Goal: Task Accomplishment & Management: Complete application form

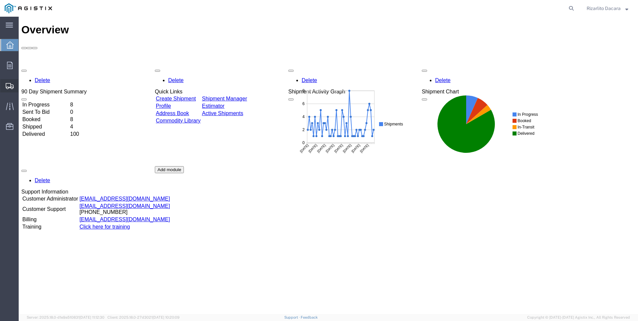
click at [0, 0] on span "Create Shipment" at bounding box center [0, 0] width 0 height 0
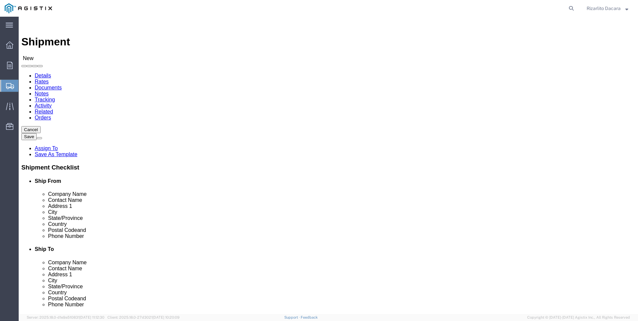
select select
click select "Select MRC Global (McJunkin Corp) PG&E"
select select "9596"
click select "Select MRC Global (McJunkin Corp) PG&E"
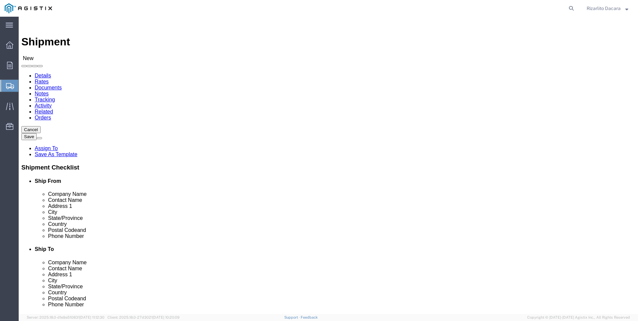
select select
select select "MYPROFILE"
select select "CA"
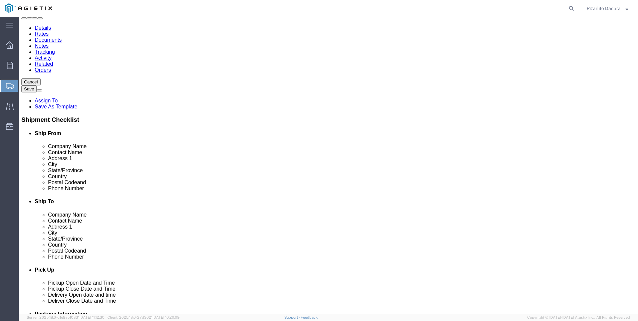
scroll to position [67, 0]
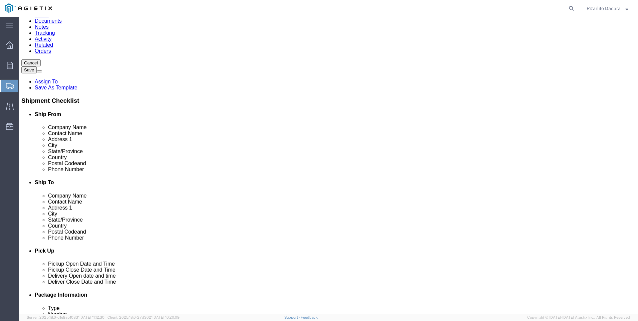
click input "text"
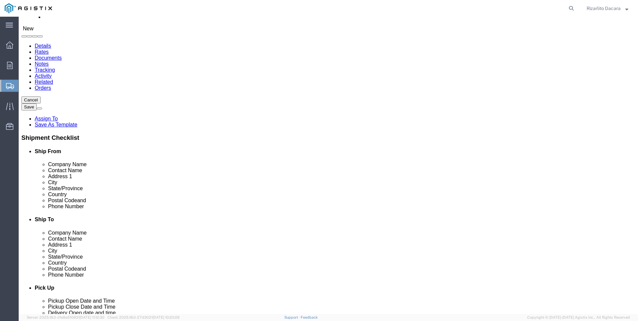
scroll to position [0, 0]
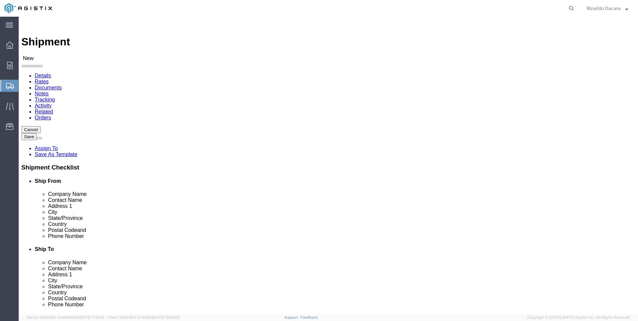
type input "6613916217"
click select "Select All Others Fremont DC Fresno DC Wheatland DC"
select select "23082"
click select "Select All Others Fremont DC Fresno DC Wheatland DC"
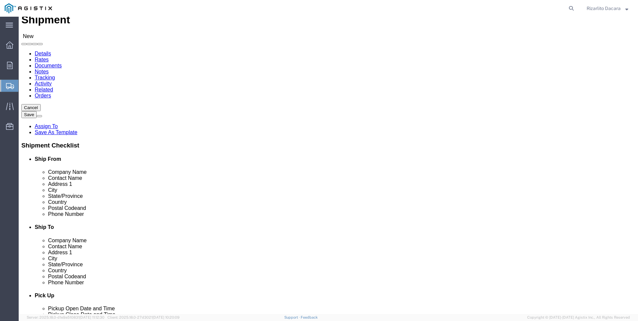
scroll to position [33, 0]
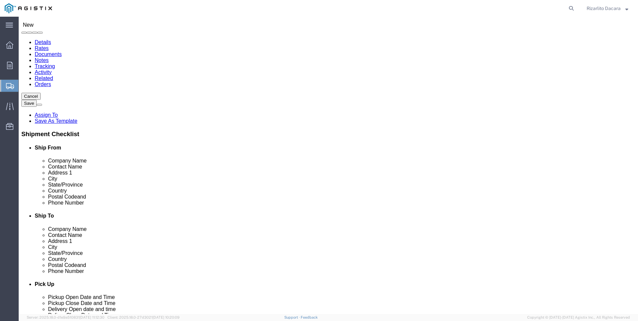
click input "text"
type input "FRESNO"
click p "- PG&E - (Richard Urbano) 2221 S Orange, Fresno, CA, 93725, US"
select select "CA"
type input "Fresno"
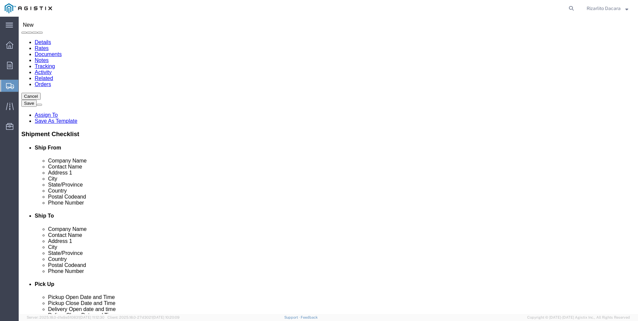
click input "text"
type input "R"
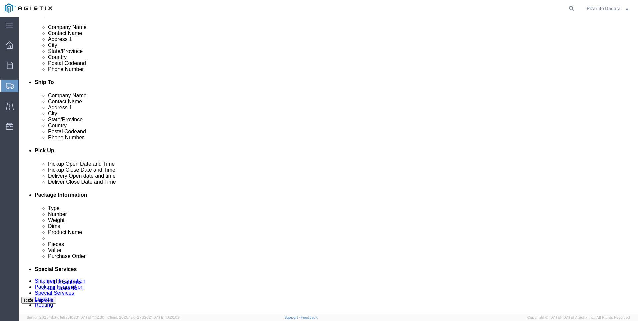
scroll to position [67, 0]
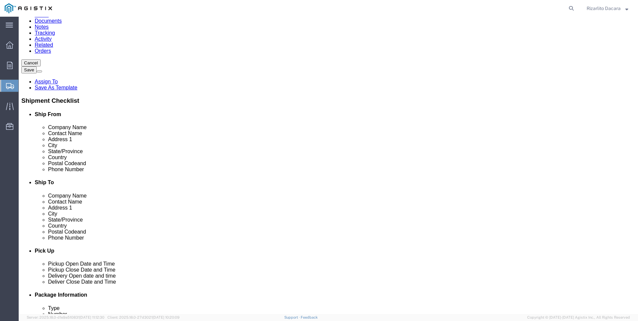
type input "MARTIN MACIAS"
click input "text"
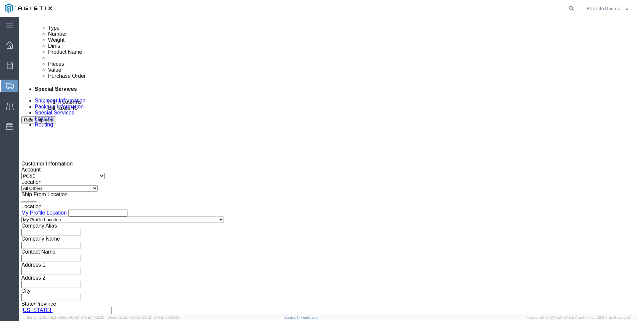
scroll to position [367, 0]
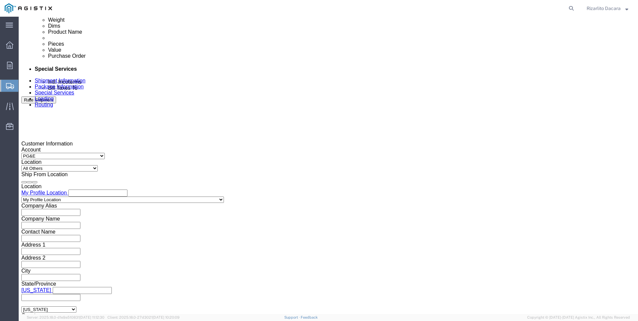
type input "559-263-7152"
click div "Sep 10 2025 5:00 PM"
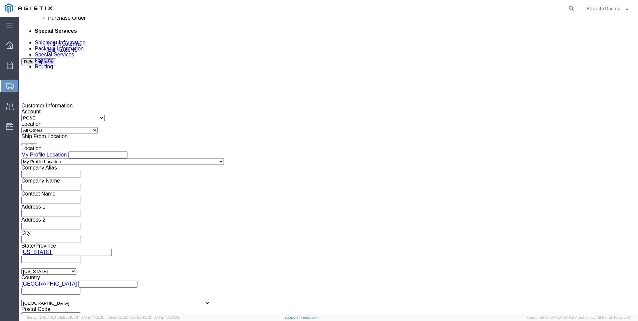
scroll to position [472, 0]
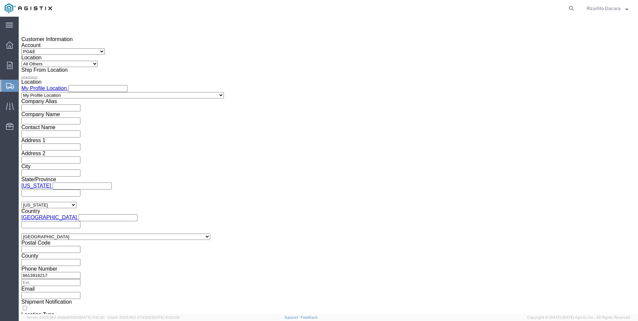
click input "5:00 PM"
type input "7:00 AM"
click div "Open Time 7:00 AM Sep 12 2025 5:00 PM - Sep 12 2025 5:00 PM Cancel Apply"
click button "Apply"
click div "Sep 12 2025 8:00 AM"
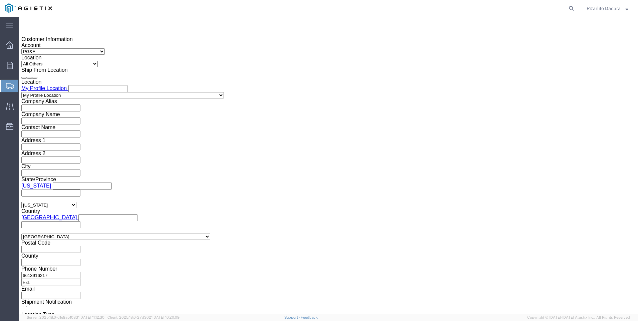
type input "10:00 AM"
click button "Apply"
click div
click input "11:00 AM"
type input "7:00 AM"
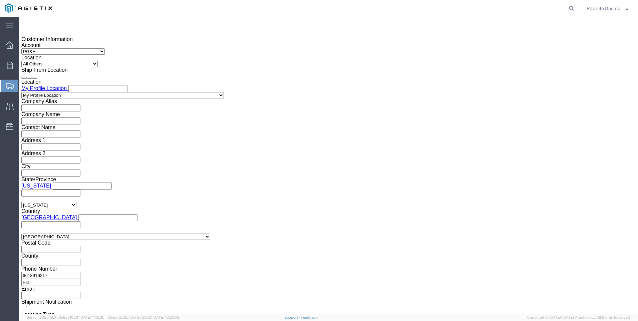
click button "Apply"
click div
type input "10:00 AM"
click button "Apply"
click input "text"
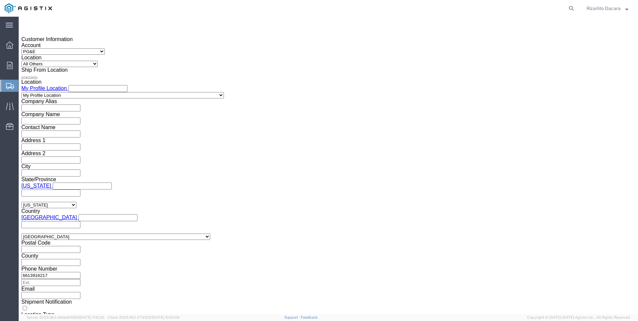
type input "3501417911"
click select "Select Account Type Activity ID Airline Appointment Number ASN Batch Request # …"
select select "SALEORDR"
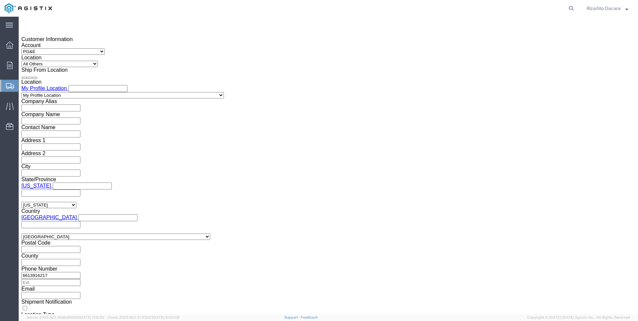
click select "Select Account Type Activity ID Airline Appointment Number ASN Batch Request # …"
click input "text"
type input "100000048649"
click button "Continue"
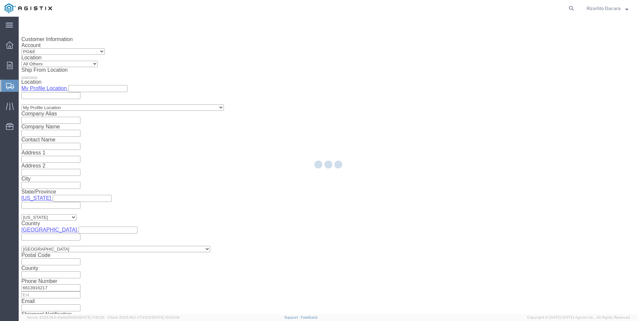
select select "21483"
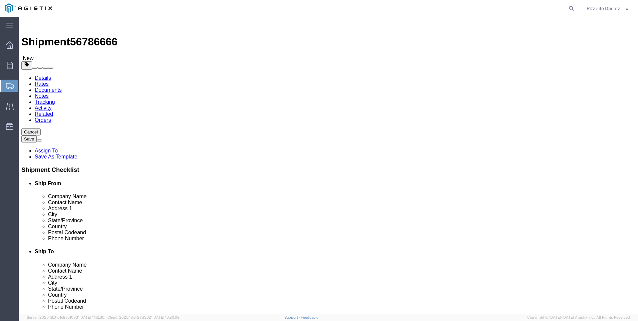
click select "Select Bulk Bundle(s) Cardboard Box(es) Carton(s) Crate(s) Drum(s) (Fiberboard)…"
select select "BNDL"
click select "Select Bulk Bundle(s) Cardboard Box(es) Carton(s) Crate(s) Drum(s) (Fiberboard)…"
click input "1"
type input "7"
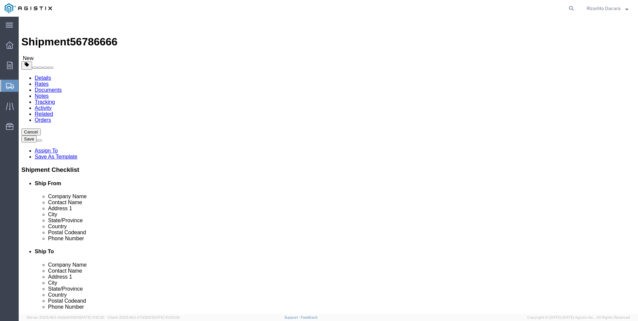
click input "text"
type input "480"
click input "12"
type input "1"
type input "40"
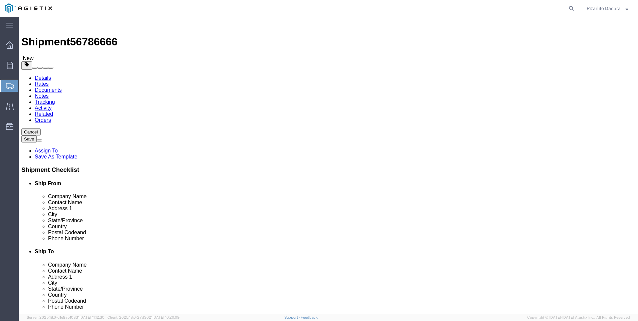
type input "12"
type input "18228"
click div "7 x Bundle(s) Package Type Select Bulk Bundle(s) Cardboard Box(es) Carton(s) Cr…"
click span
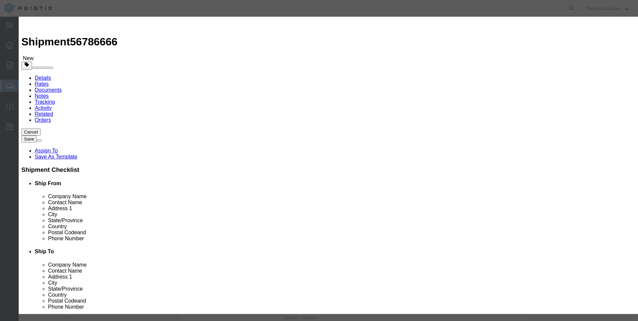
click input "text"
type input "4 yellow gas pipe 40ft long"
click input "0"
type input "210"
click input "text"
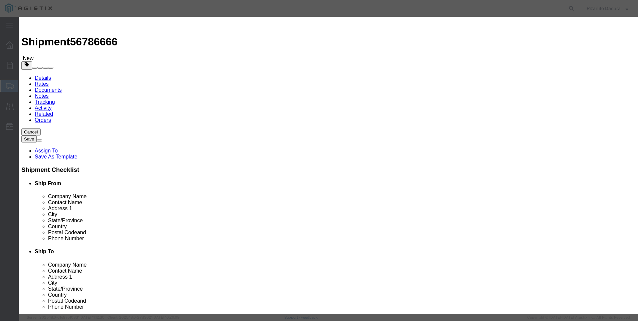
type input "38,220"
click select "Select 50 55 60 65 70 85 92.5 100 125 175 250 300 400"
select select "60"
click select "Select 50 55 60 65 70 85 92.5 100 125 175 250 300 400"
click button "Save & Close"
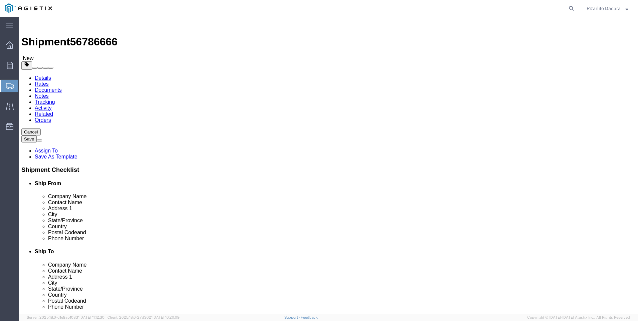
click button "Rate Shipment"
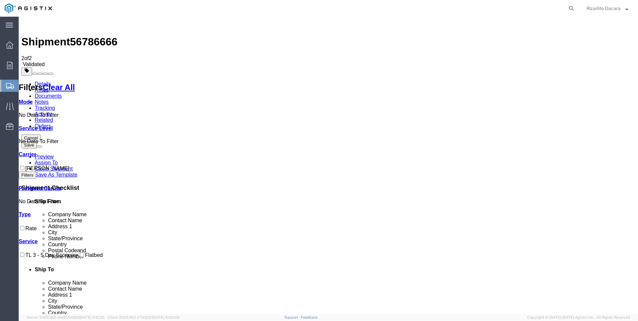
checkbox input "true"
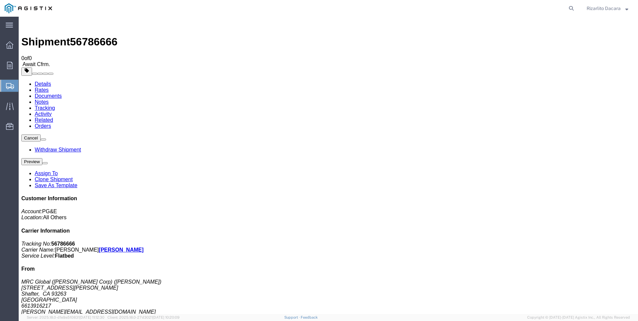
click at [0, 0] on span "Create Shipment" at bounding box center [0, 0] width 0 height 0
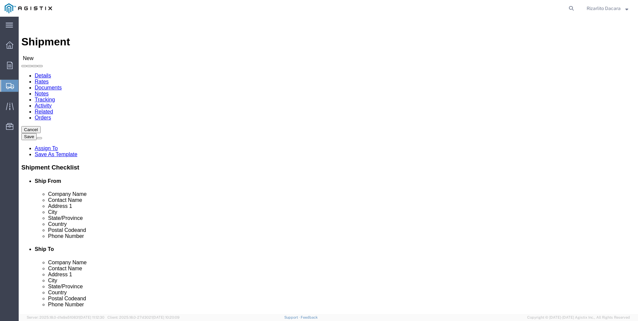
click select "Select MRC Global (McJunkin Corp) PG&E"
select select "9596"
click select "Select MRC Global (McJunkin Corp) PG&E"
select select
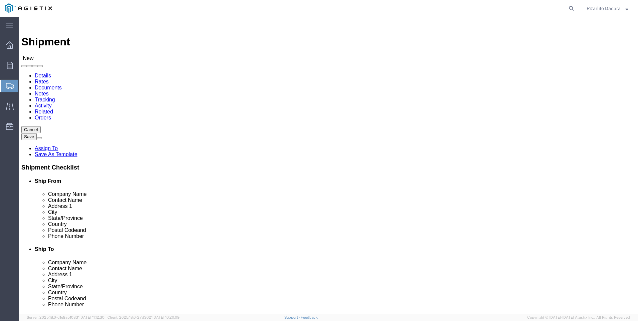
select select "MYPROFILE"
select select "CA"
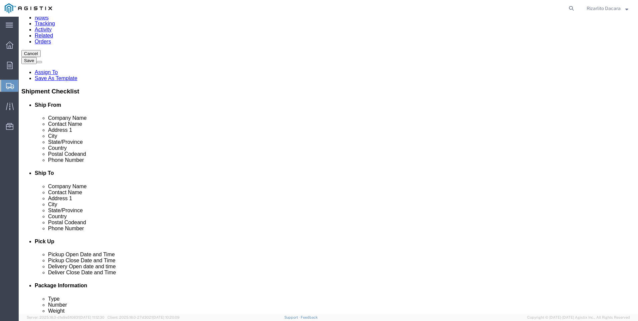
scroll to position [133, 0]
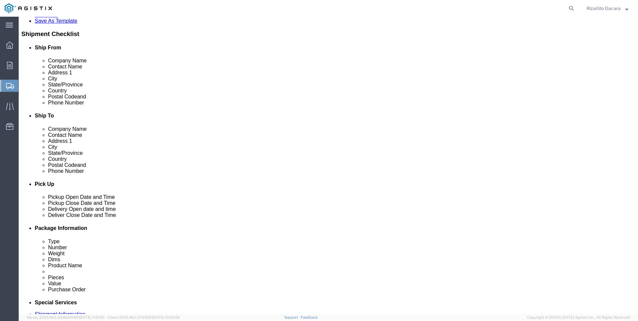
click input "text"
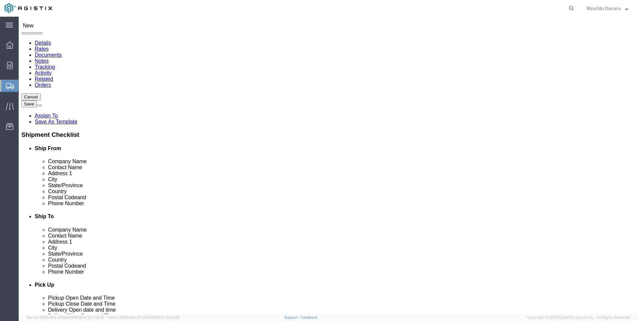
scroll to position [0, 0]
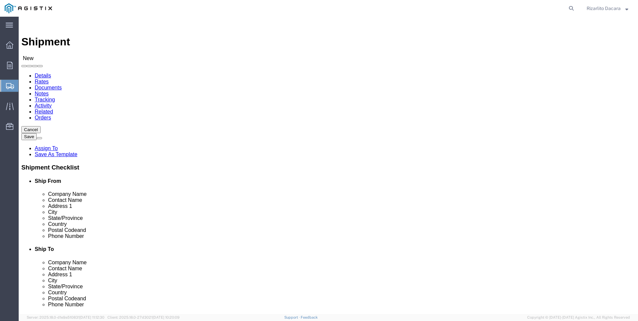
type input "6613916217"
click select "Select All Others Fremont DC Fresno DC Wheatland DC"
select select "23082"
click select "Select All Others Fremont DC Fresno DC Wheatland DC"
click input "text"
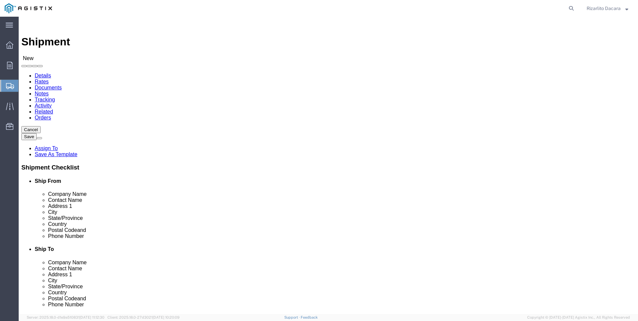
type input "WHEA"
click p "- PG&E - () 3736 Rancho Rd, Wheatland, CA 95692, US"
select select "CA"
type input "Wheatland"
click input "text"
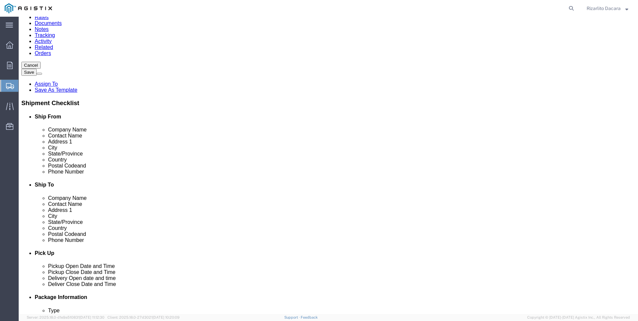
scroll to position [67, 0]
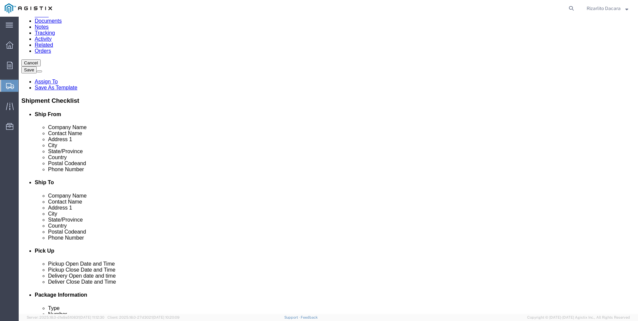
type input "RYAN RODELLO"
click input "text"
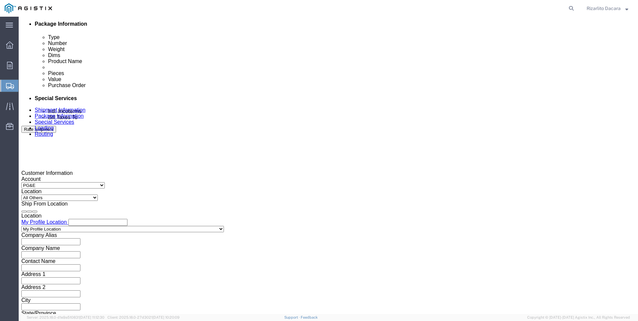
scroll to position [434, 0]
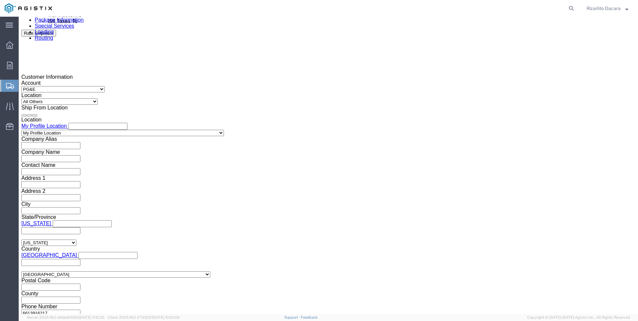
type input "530-749-3019"
click div "Sep 10 2025 5:00 PM"
click input "5:00 PM"
type input "7:00 AM"
click button "Apply"
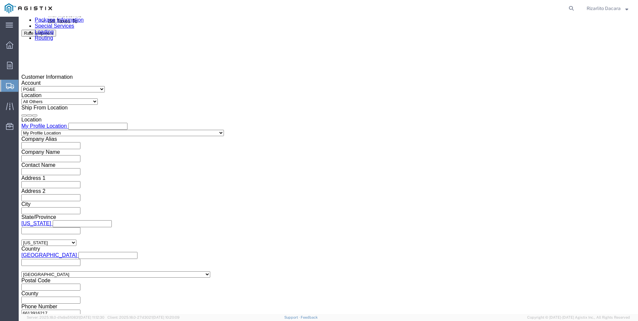
click div "Sep 11 2025 8:00 AM"
type input "11:00 AM"
click button "Apply"
click div
click input "12:00 PM"
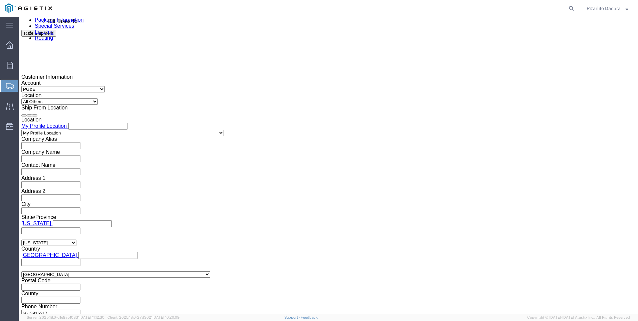
type input "7:00 AM"
click button "Apply"
click div
type input "10:00 AM"
click button "Apply"
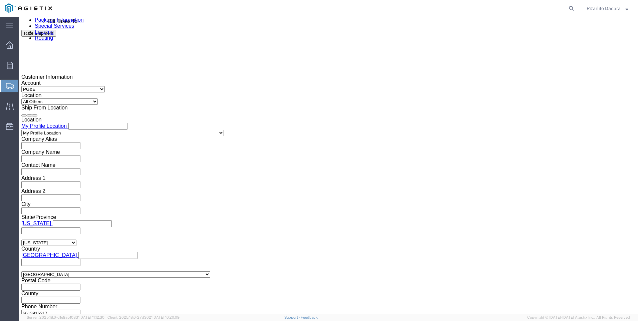
click input "text"
type input "3501417910"
click select "Select Account Type Activity ID Airline Appointment Number ASN Batch Request # …"
select select "SALEORDR"
click select "Select Account Type Activity ID Airline Appointment Number ASN Batch Request # …"
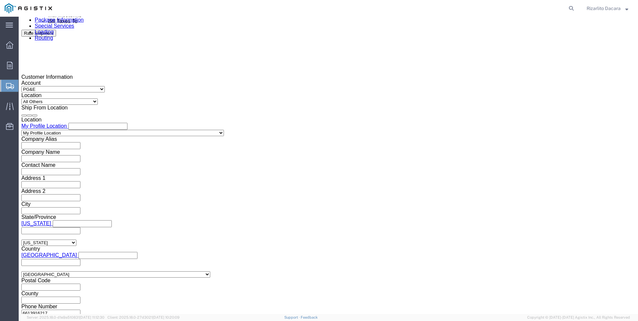
click input "text"
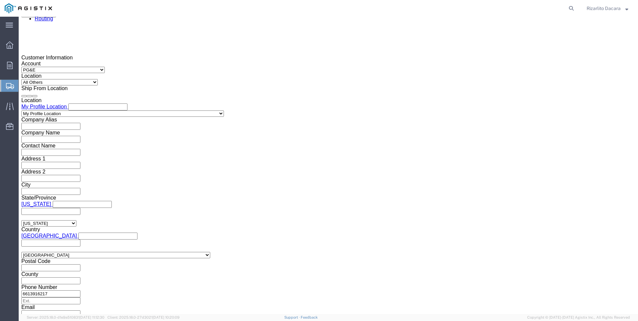
scroll to position [472, 0]
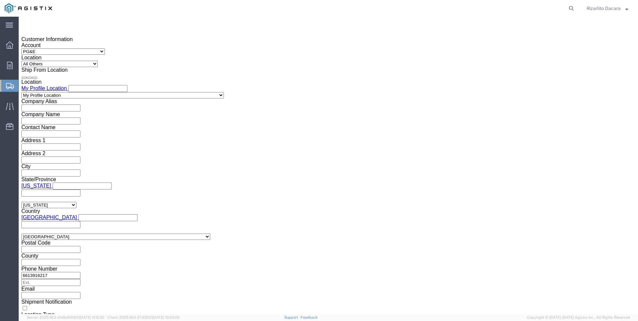
type input "100000048642"
click button "Continue"
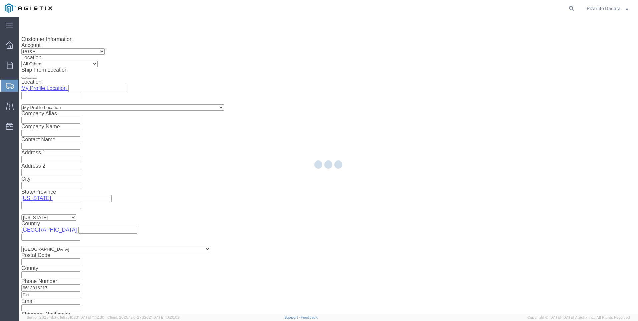
select select "21483"
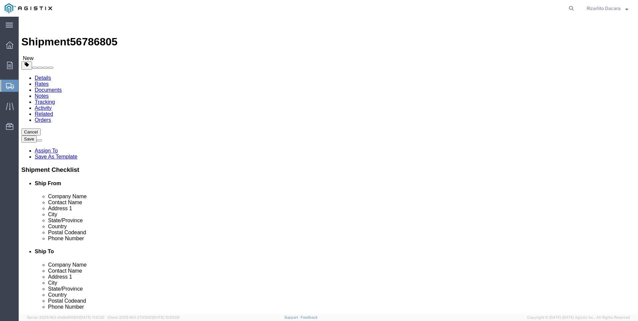
click select "Select Bulk Bundle(s) Cardboard Box(es) Carton(s) Crate(s) Drum(s) (Fiberboard)…"
select select "BNDL"
click select "Select Bulk Bundle(s) Cardboard Box(es) Carton(s) Crate(s) Drum(s) (Fiberboard)…"
click input "1"
type input "4"
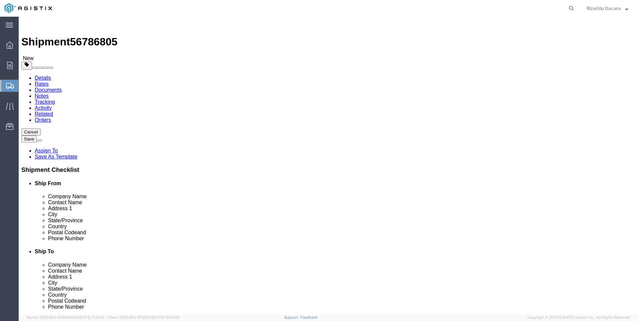
click input "text"
type input "480"
type input "40"
type input "12"
type input "10416"
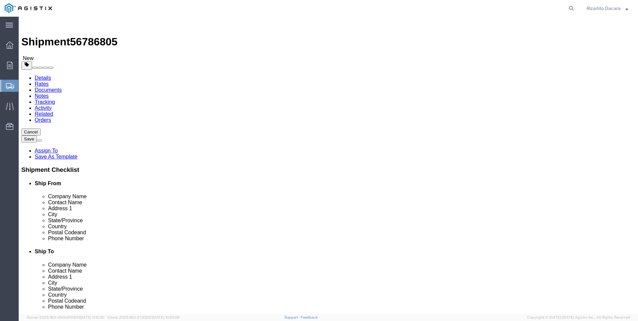
click span
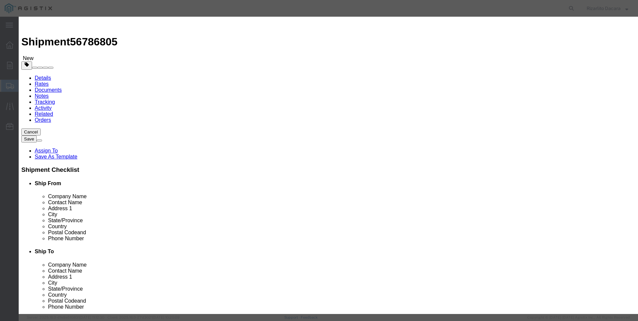
click input "text"
type input "4 yellow gas pipe 40ft long"
select select "US"
click input "0"
type input "120"
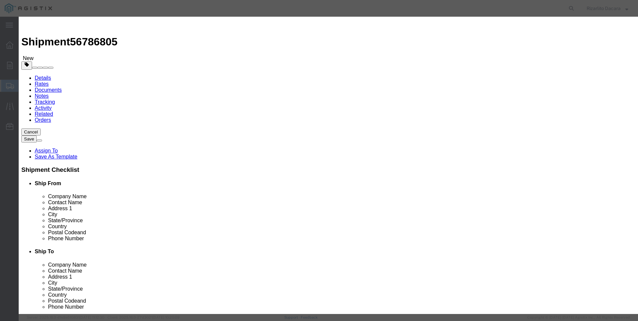
click input "text"
type input "25,740"
click select "Select 50 55 60 65 70 85 92.5 100 125 175 250 300 400"
select select "60"
click select "Select 50 55 60 65 70 85 92.5 100 125 175 250 300 400"
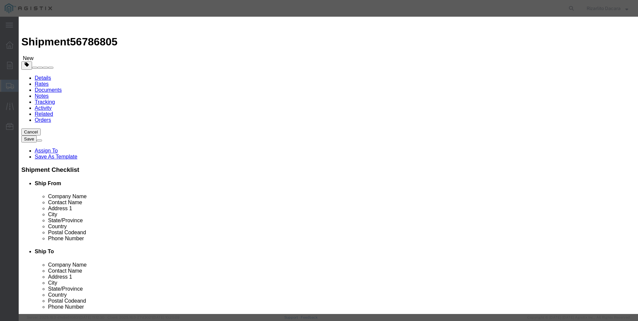
click button "Save & Add Another"
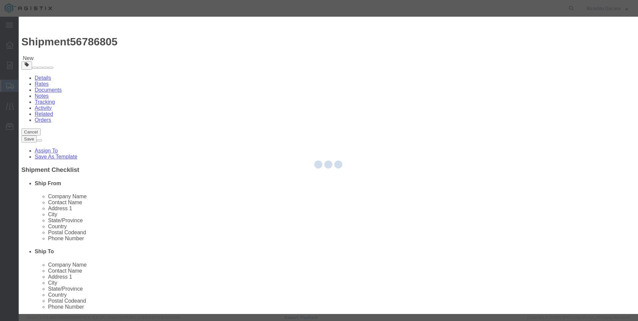
select select "EA"
select select
select select "USD"
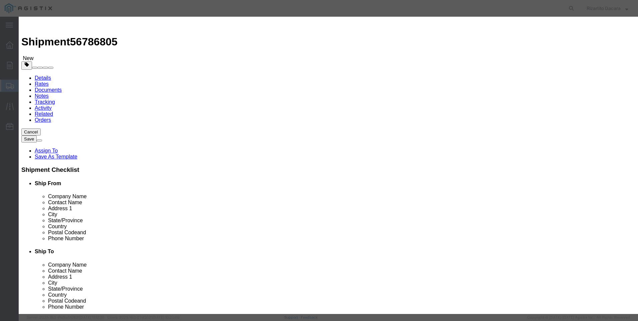
click icon "button"
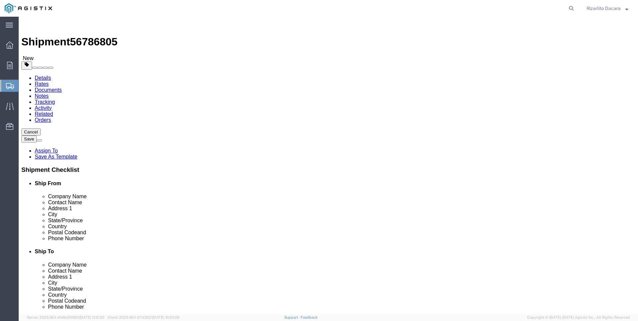
click link "Add Package"
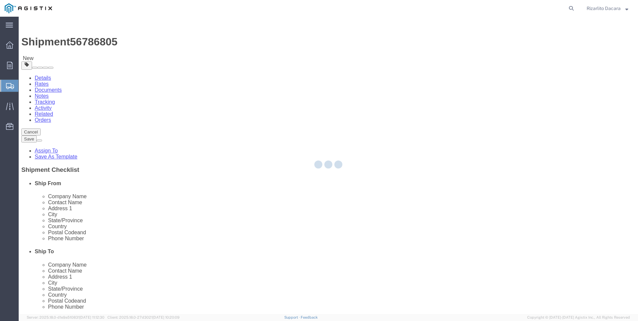
select select "BNDL"
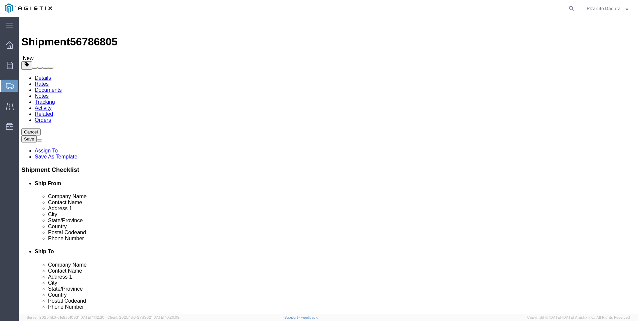
click select "Select Bulk Bundle(s) Cardboard Box(es) Carton(s) Crate(s) Drum(s) (Fiberboard)…"
select select "PSNS"
click select "Select Bulk Bundle(s) Cardboard Box(es) Carton(s) Crate(s) Drum(s) (Fiberboard)…"
click input "1"
type input "13"
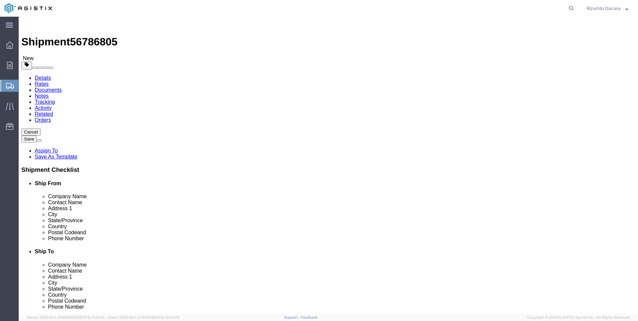
click input "text"
type input "48"
type input "40"
type input "72"
type input "5980"
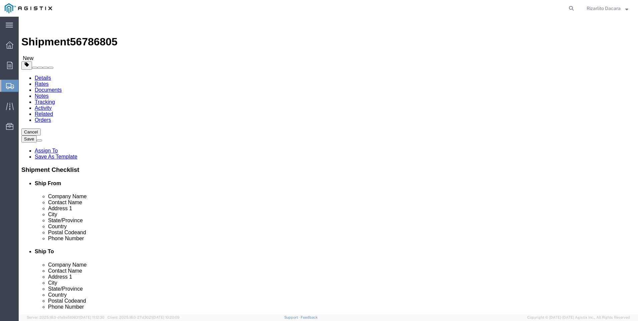
click span
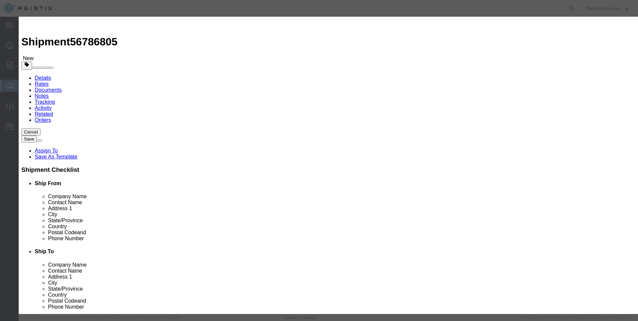
click input "text"
type input "1" yellow gas pipe 500ft"
select select "US"
click input "0"
type input "78"
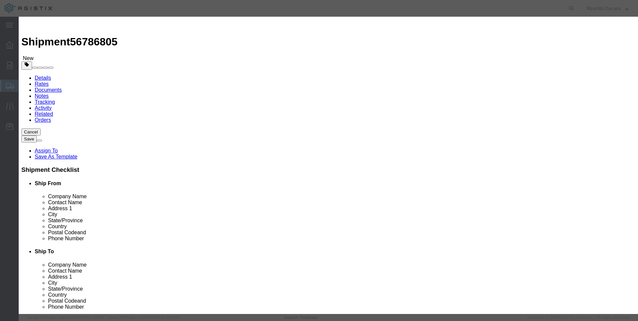
click input "text"
type input "25,740"
click select "Select 50 55 60 65 70 85 92.5 100 125 175 250 300 400"
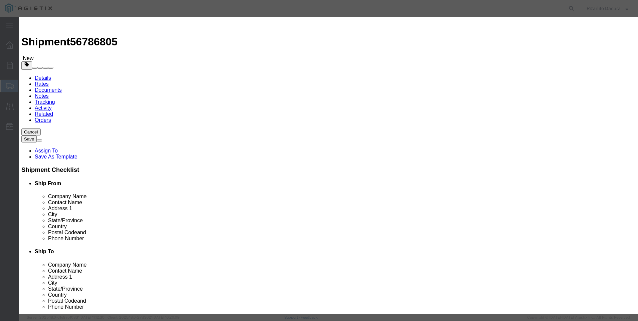
select select "60"
click select "Select 50 55 60 65 70 85 92.5 100 125 175 250 300 400"
click button "Save & Close"
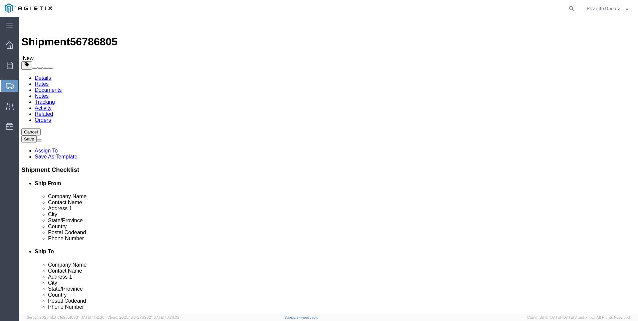
click link
click link "Delete this content"
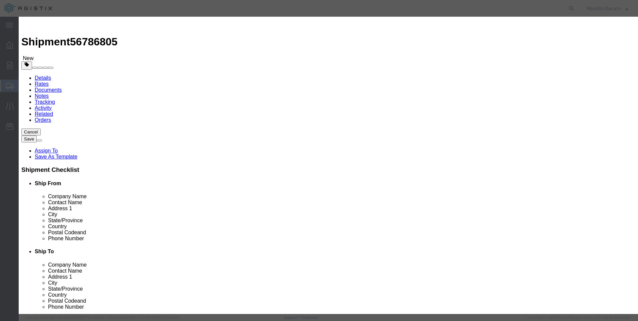
click button "Close"
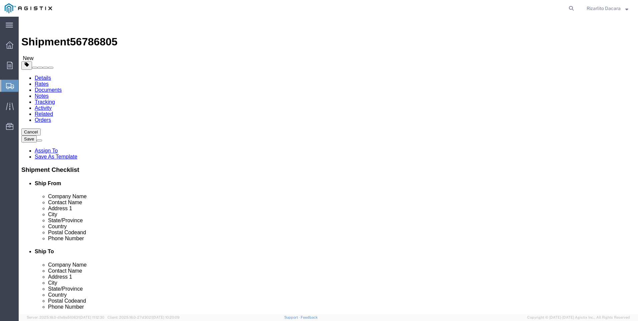
click link "Delete this content"
click icon
click link "Delete this content"
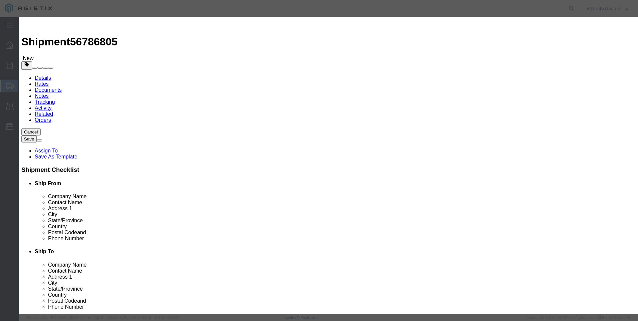
click icon "button"
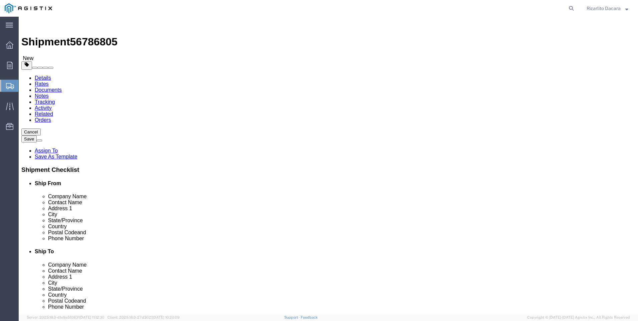
click dd "25740.00 USD"
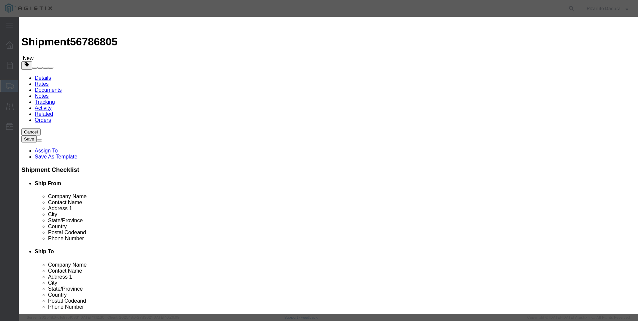
click input "25740.00"
type input "2"
type input "21,840"
click button "Save & Close"
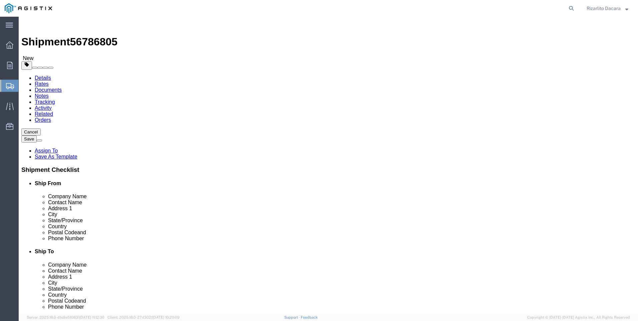
click button "Rate Shipment"
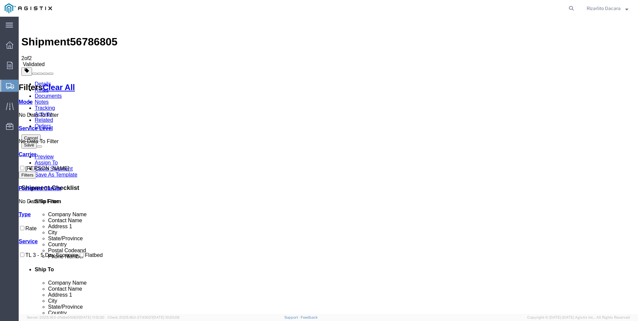
checkbox input "true"
